Goal: Use online tool/utility: Use online tool/utility

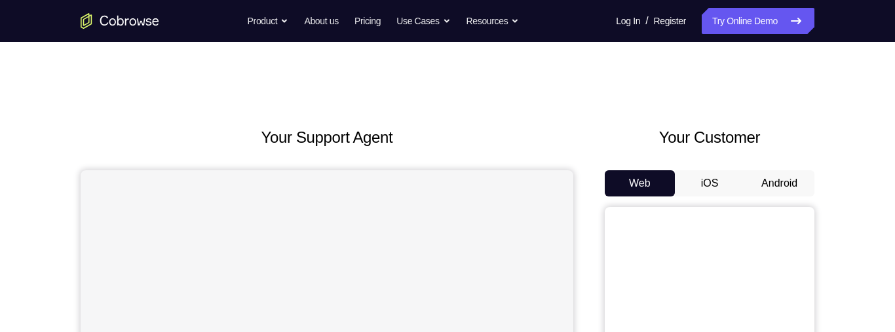
click at [784, 178] on button "Android" at bounding box center [780, 183] width 70 height 26
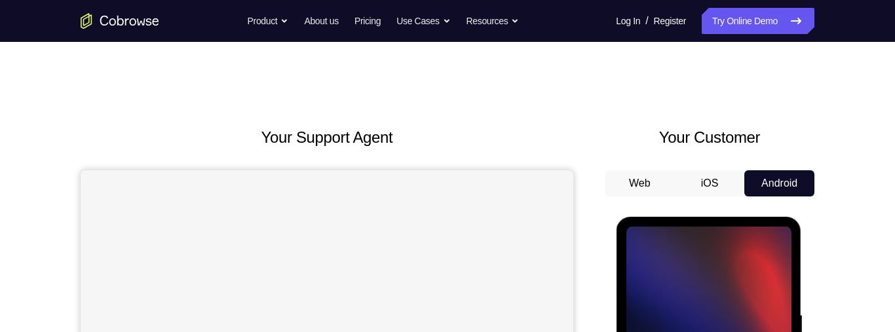
scroll to position [197, 0]
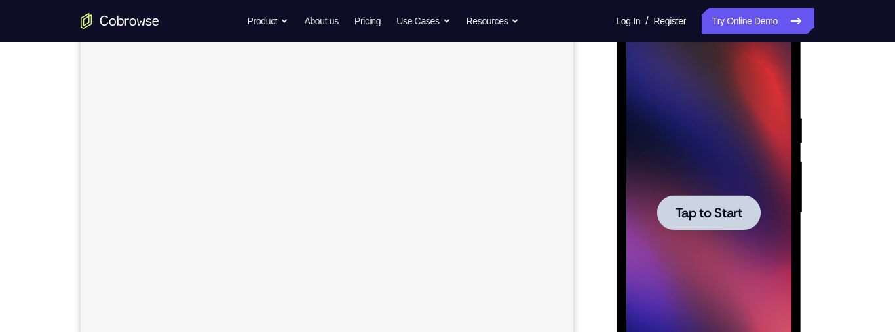
click at [726, 206] on span "Tap to Start" at bounding box center [708, 212] width 67 height 13
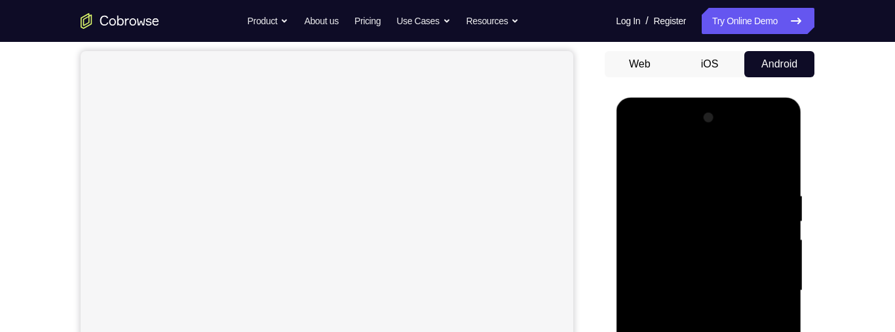
scroll to position [193, 0]
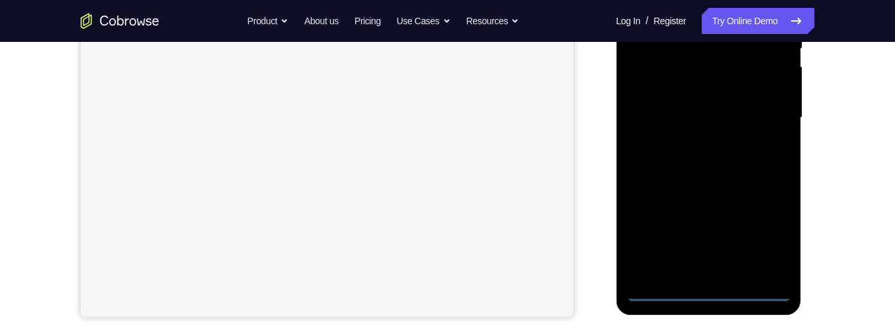
click at [709, 296] on div at bounding box center [708, 117] width 165 height 367
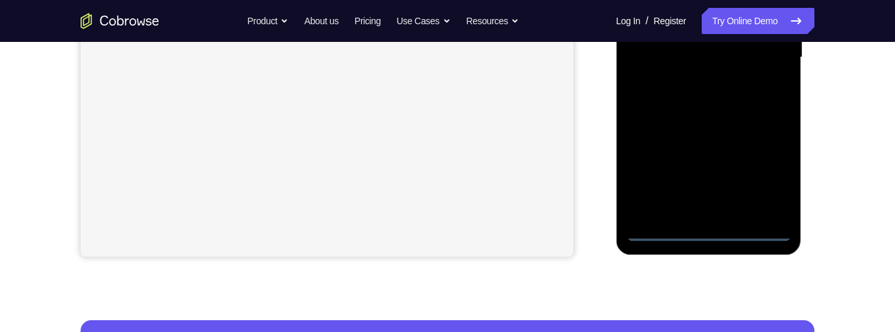
click at [772, 178] on div at bounding box center [708, 57] width 165 height 367
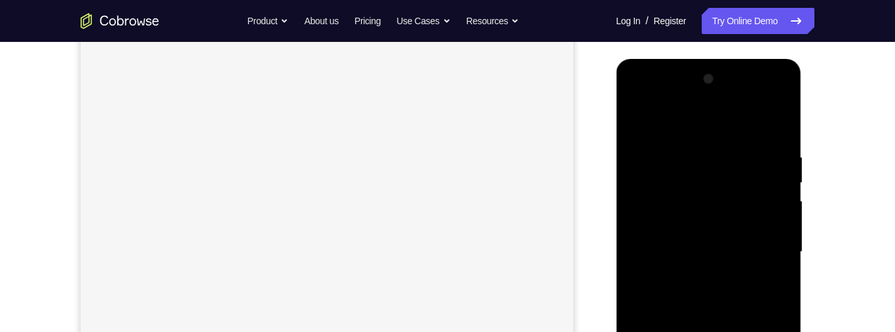
scroll to position [220, 0]
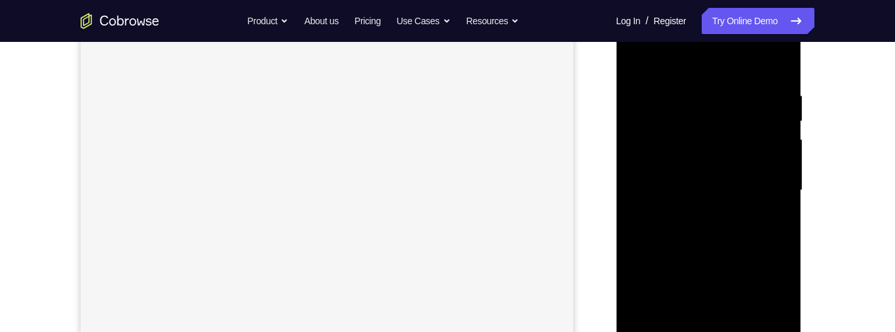
click at [737, 70] on div at bounding box center [708, 190] width 165 height 367
click at [768, 212] on div at bounding box center [708, 217] width 165 height 367
click at [704, 186] on div at bounding box center [708, 161] width 165 height 367
click at [711, 148] on div at bounding box center [708, 161] width 165 height 367
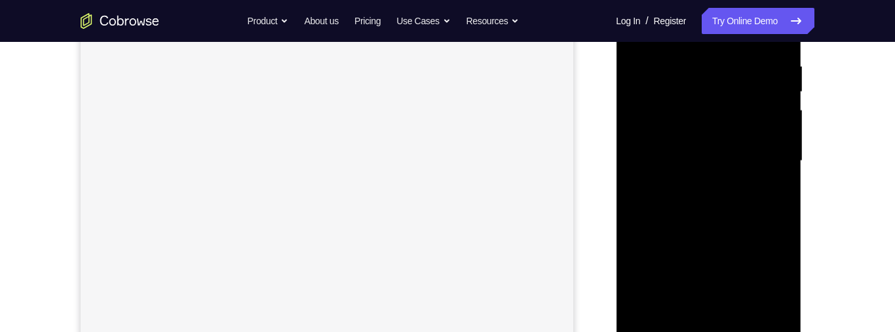
click at [734, 133] on div at bounding box center [708, 161] width 165 height 367
click at [758, 162] on div at bounding box center [708, 161] width 165 height 367
click at [755, 203] on div at bounding box center [708, 158] width 165 height 367
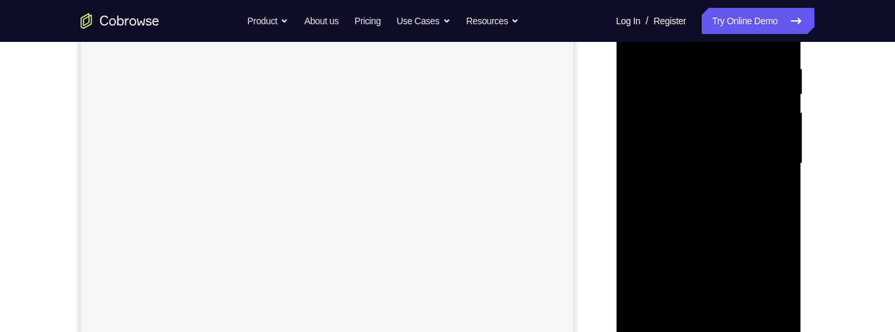
click at [779, 31] on div at bounding box center [708, 163] width 165 height 367
click at [721, 201] on div at bounding box center [708, 163] width 165 height 367
click at [734, 273] on div at bounding box center [708, 221] width 165 height 367
click at [732, 257] on div at bounding box center [708, 221] width 165 height 367
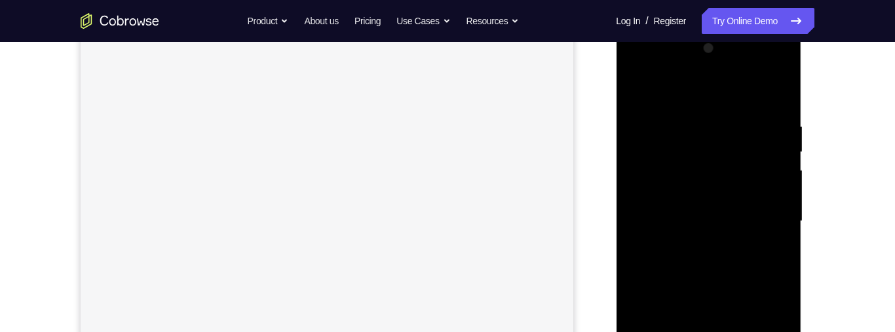
click at [722, 263] on div at bounding box center [708, 221] width 165 height 367
click at [734, 259] on div at bounding box center [708, 221] width 165 height 367
click at [731, 264] on div at bounding box center [708, 221] width 165 height 367
click at [732, 263] on div at bounding box center [708, 221] width 165 height 367
click at [731, 264] on div at bounding box center [708, 221] width 165 height 367
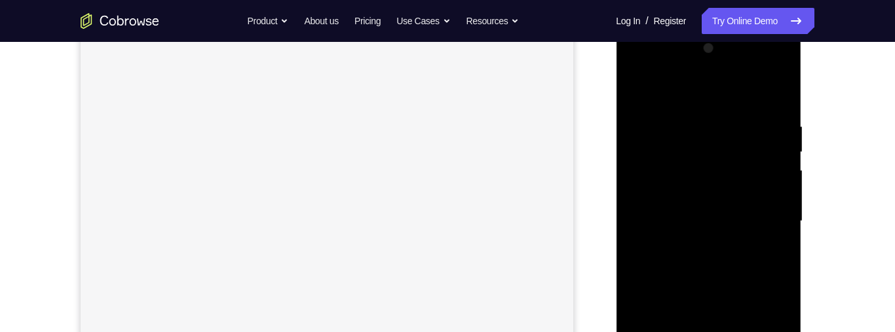
click at [732, 264] on div at bounding box center [708, 221] width 165 height 367
click at [731, 264] on div at bounding box center [708, 221] width 165 height 367
click at [732, 264] on div at bounding box center [708, 221] width 165 height 367
click at [730, 266] on div at bounding box center [708, 221] width 165 height 367
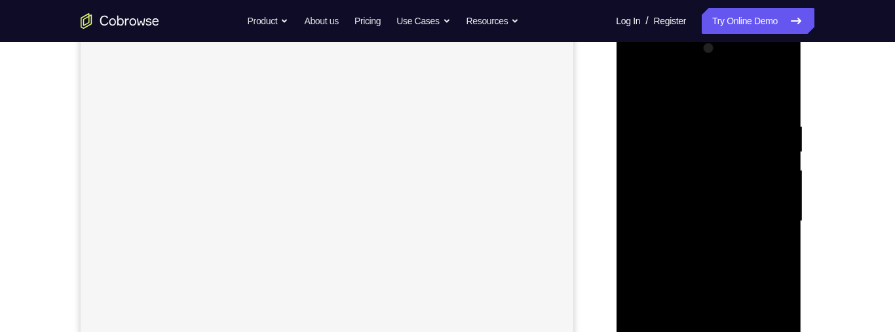
click at [730, 266] on div at bounding box center [708, 221] width 165 height 367
click at [730, 268] on div at bounding box center [708, 221] width 165 height 367
click at [730, 267] on div at bounding box center [708, 221] width 165 height 367
click at [732, 267] on div at bounding box center [708, 221] width 165 height 367
click at [733, 265] on div at bounding box center [708, 221] width 165 height 367
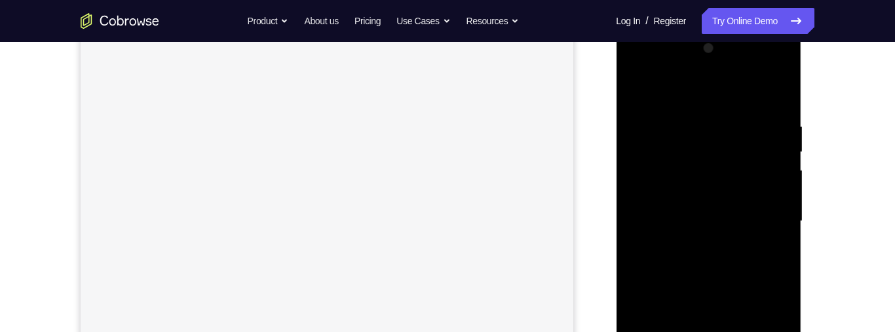
click at [736, 269] on div at bounding box center [708, 221] width 165 height 367
click at [739, 267] on div at bounding box center [708, 221] width 165 height 367
